Goal: Task Accomplishment & Management: Use online tool/utility

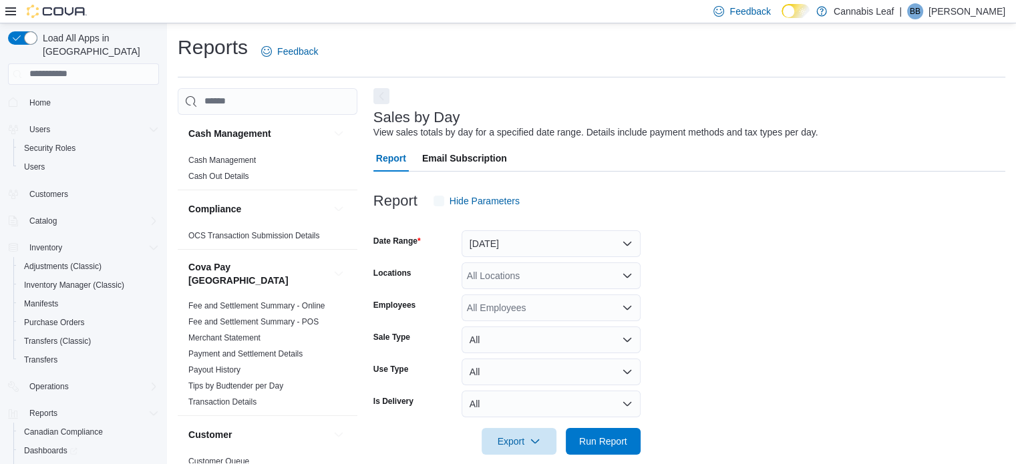
scroll to position [17, 0]
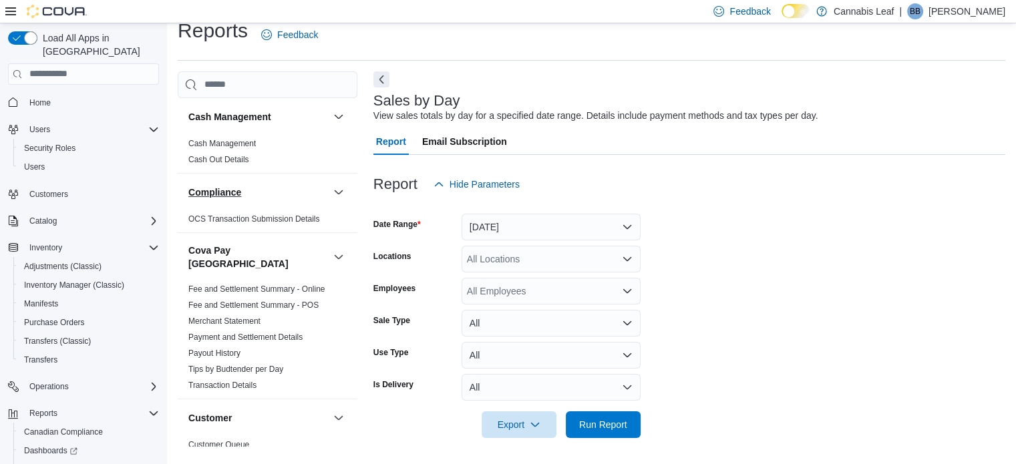
drag, startPoint x: 303, startPoint y: 184, endPoint x: 310, endPoint y: 168, distance: 17.6
click at [304, 186] on button "Compliance" at bounding box center [258, 192] width 140 height 13
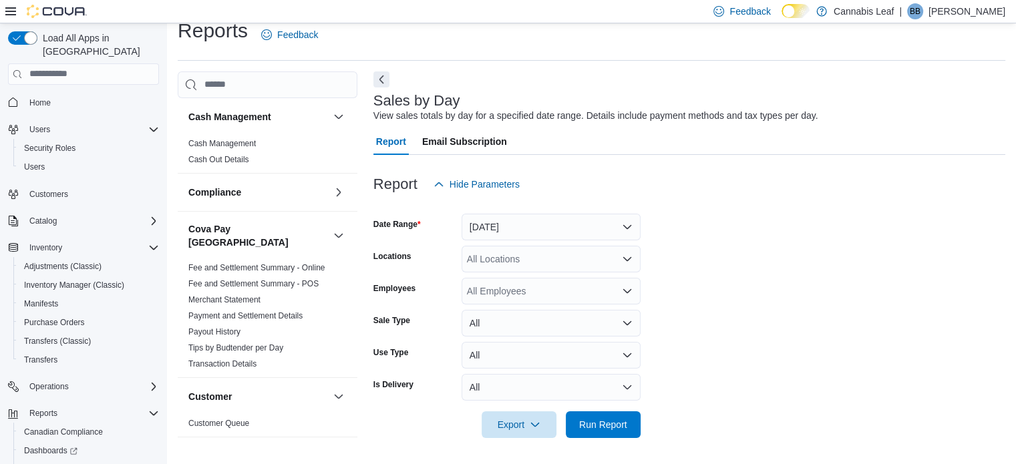
drag, startPoint x: 310, startPoint y: 168, endPoint x: 801, endPoint y: 256, distance: 499.2
click at [791, 251] on form "Date Range [DATE] Locations All Locations Employees All Employees Sale Type All…" at bounding box center [689, 318] width 632 height 240
click at [704, 194] on div "Report Hide Parameters" at bounding box center [689, 184] width 632 height 27
click at [606, 417] on span "Run Report" at bounding box center [603, 424] width 59 height 27
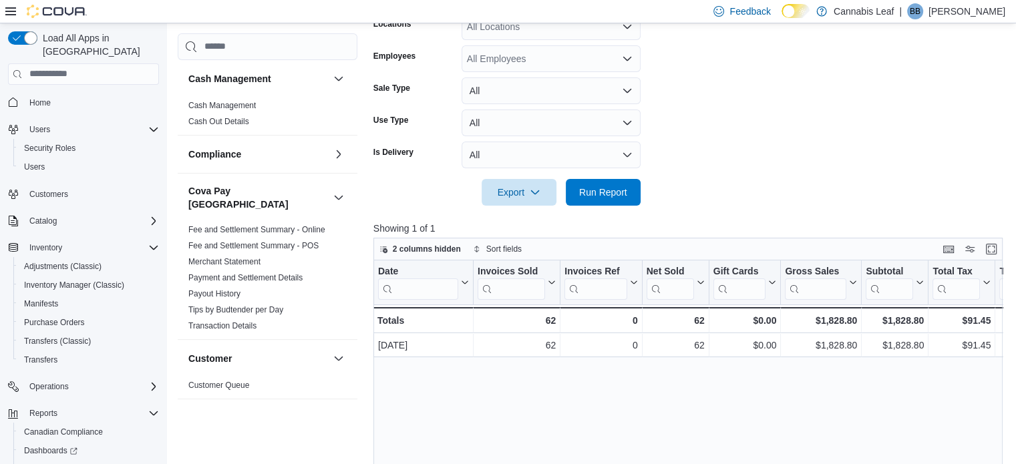
scroll to position [137, 0]
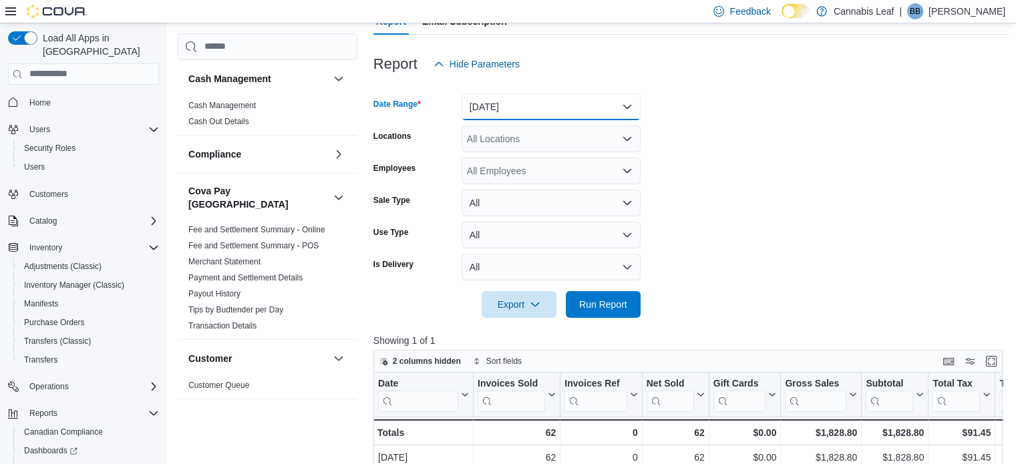
click at [593, 104] on button "[DATE]" at bounding box center [550, 106] width 179 height 27
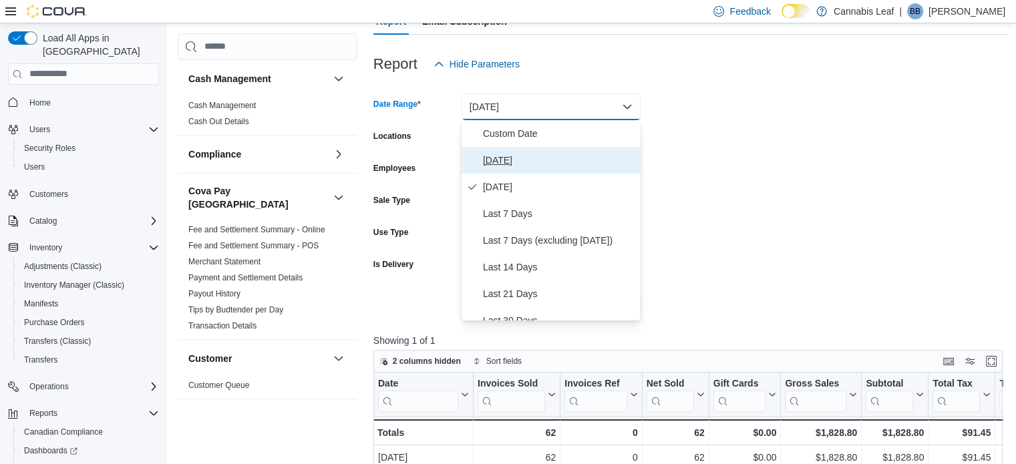
click at [565, 154] on span "[DATE]" at bounding box center [559, 160] width 152 height 16
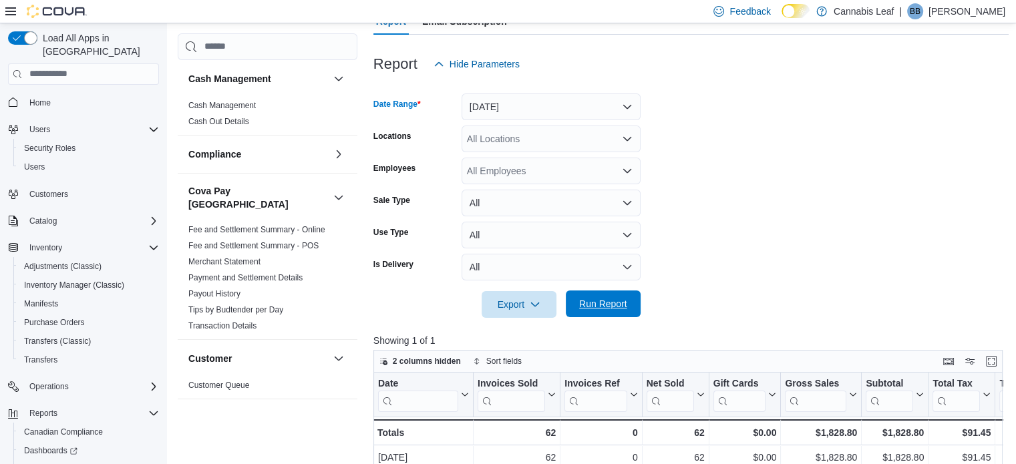
click at [614, 300] on span "Run Report" at bounding box center [603, 303] width 48 height 13
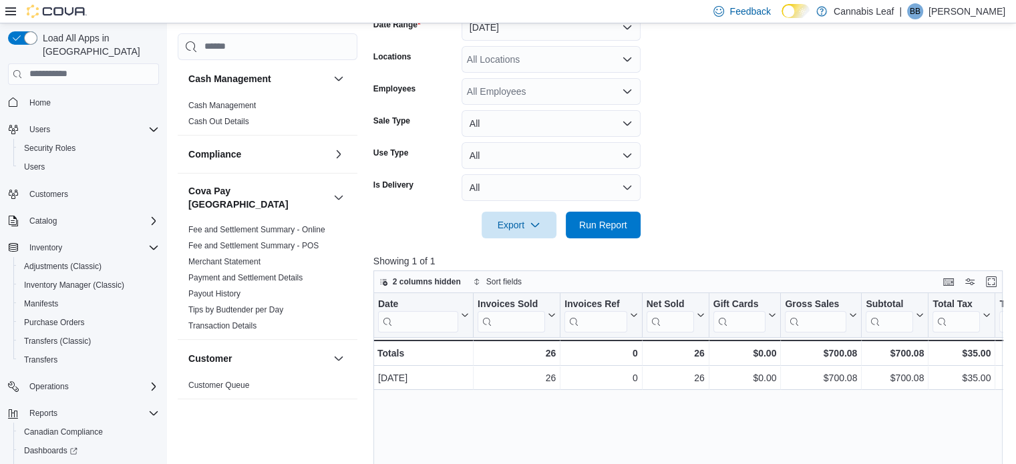
scroll to position [337, 0]
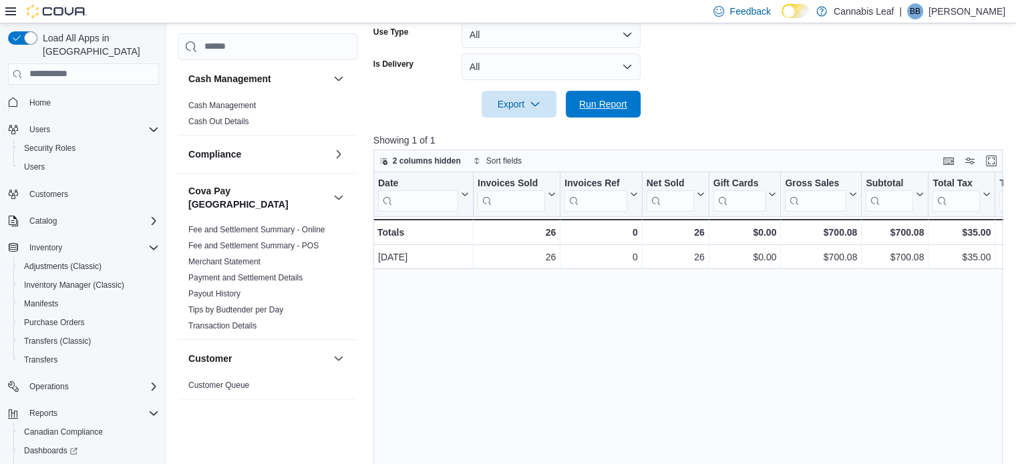
click at [610, 108] on span "Run Report" at bounding box center [603, 103] width 48 height 13
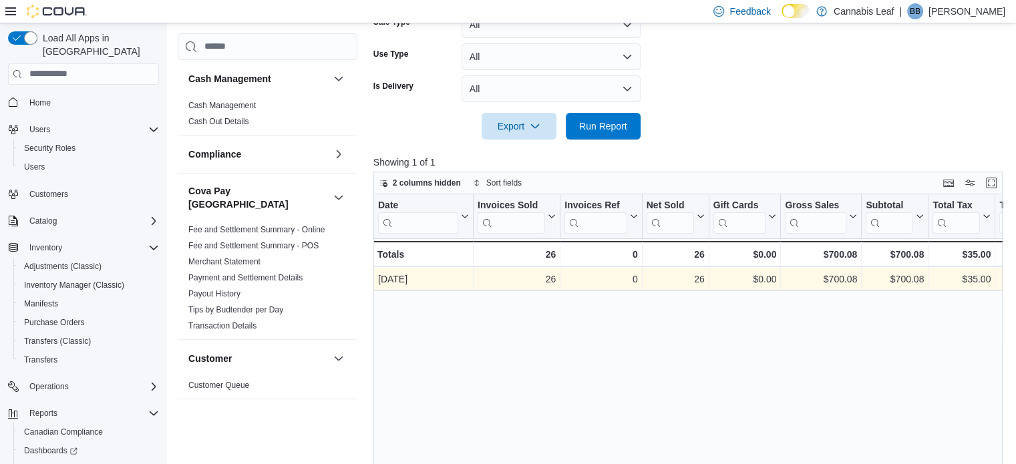
scroll to position [270, 0]
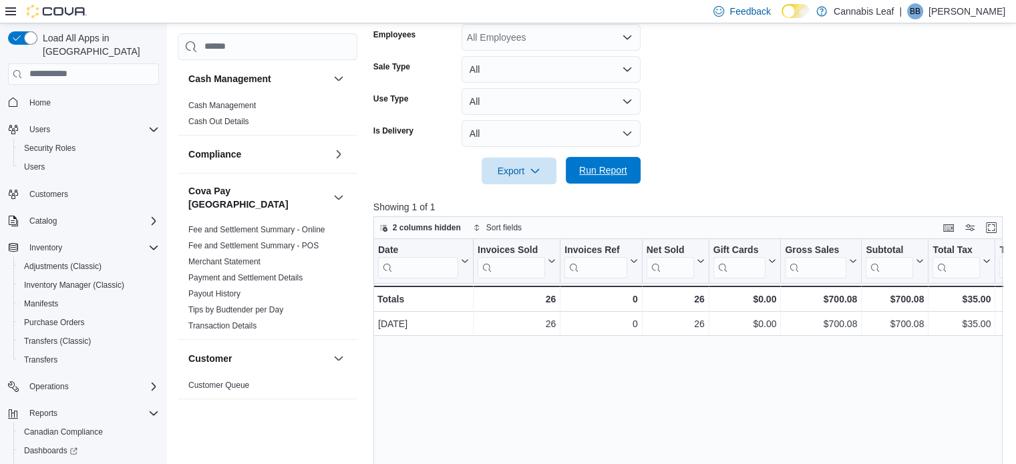
drag, startPoint x: 620, startPoint y: 178, endPoint x: 596, endPoint y: 175, distance: 24.9
click at [620, 178] on span "Run Report" at bounding box center [603, 170] width 59 height 27
click at [606, 167] on span "Run Report" at bounding box center [603, 170] width 48 height 13
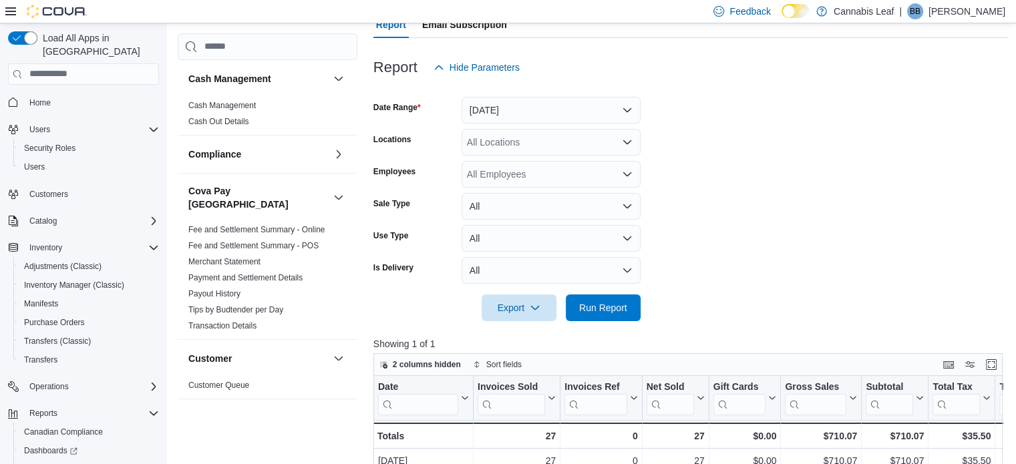
scroll to position [200, 0]
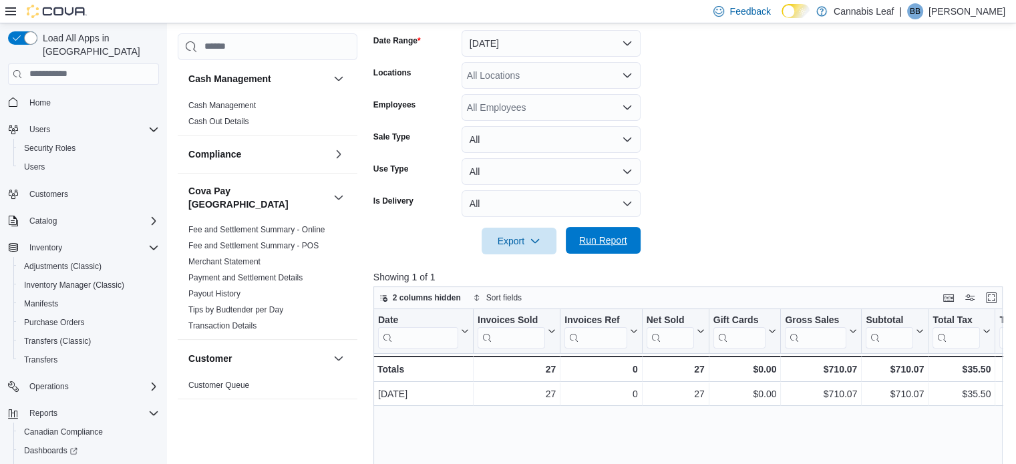
click at [601, 248] on span "Run Report" at bounding box center [603, 240] width 59 height 27
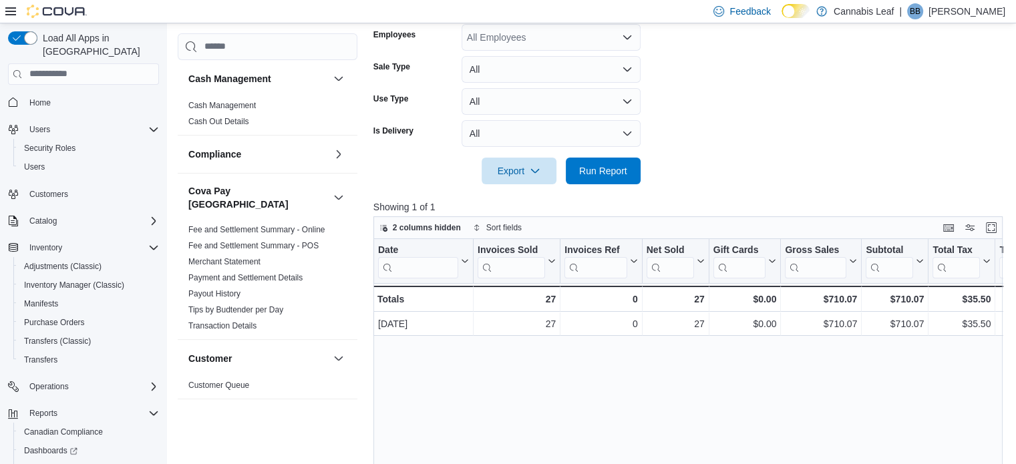
scroll to position [334, 0]
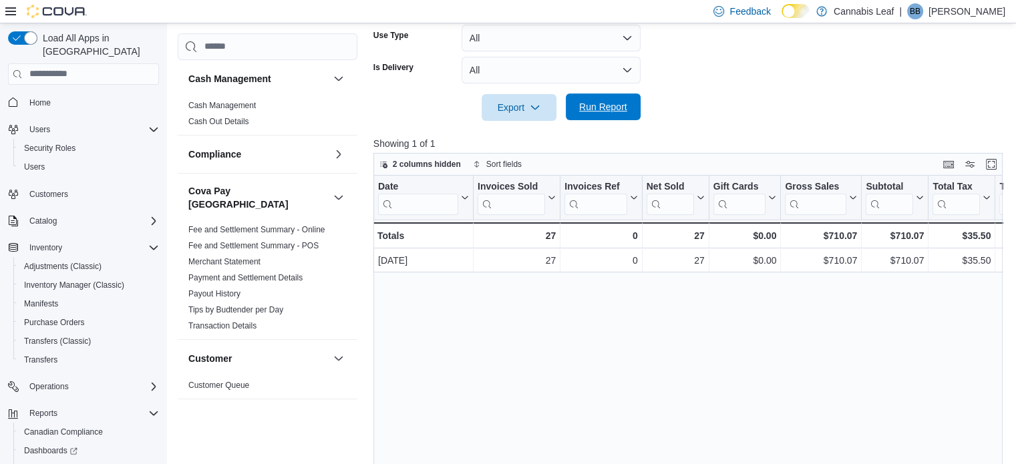
click at [593, 107] on span "Run Report" at bounding box center [603, 106] width 48 height 13
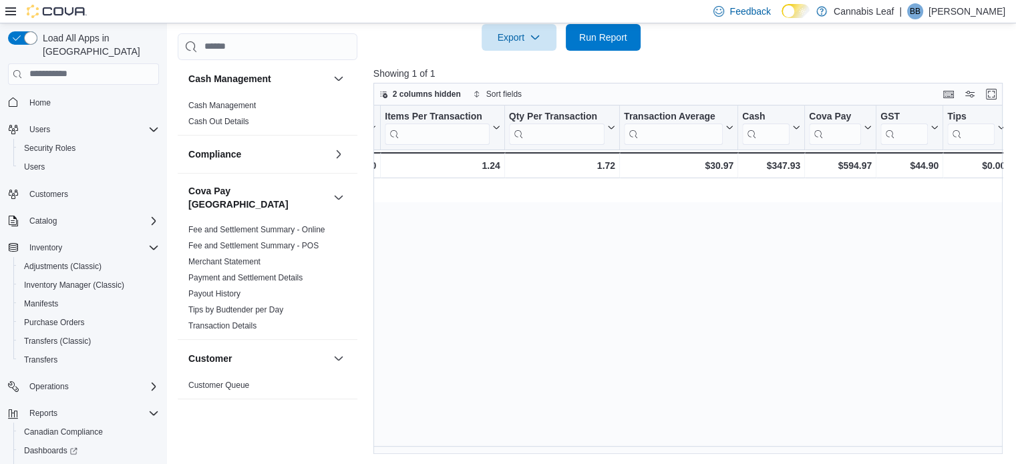
scroll to position [0, 0]
